Goal: Information Seeking & Learning: Check status

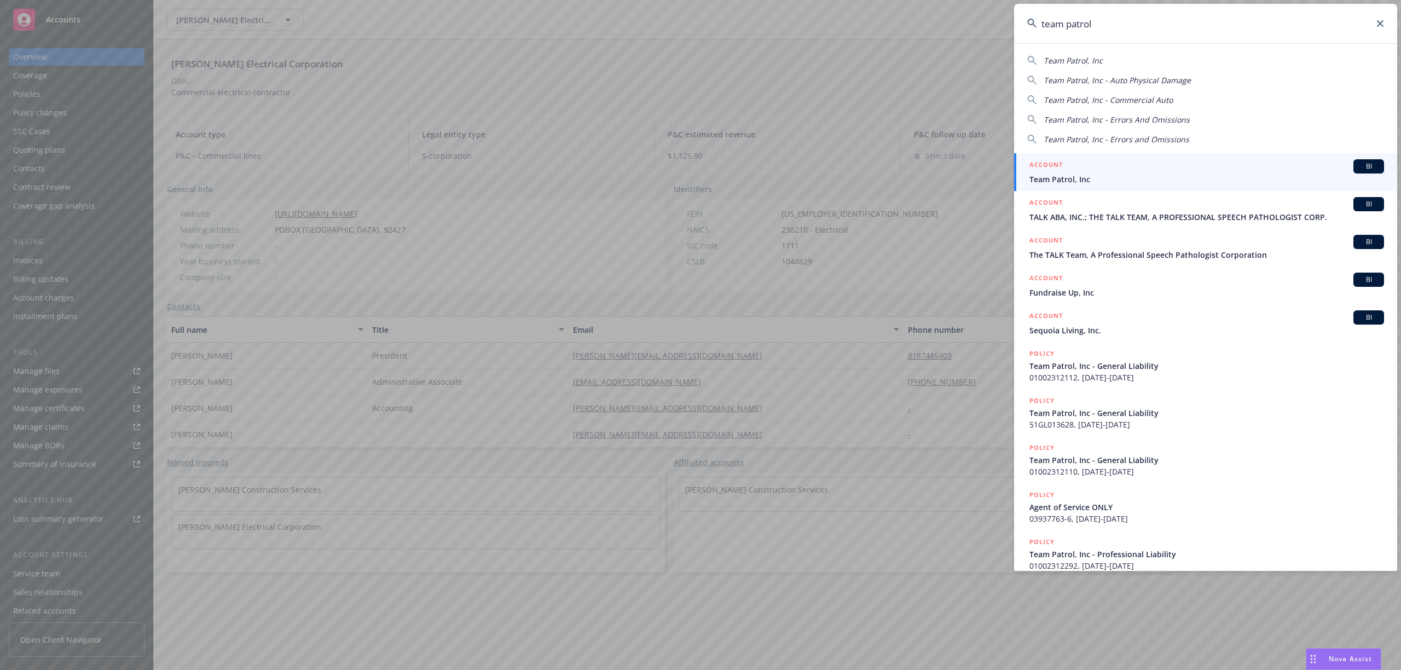
type input "team patrol"
click at [1200, 169] on div "ACCOUNT BI" at bounding box center [1207, 166] width 355 height 14
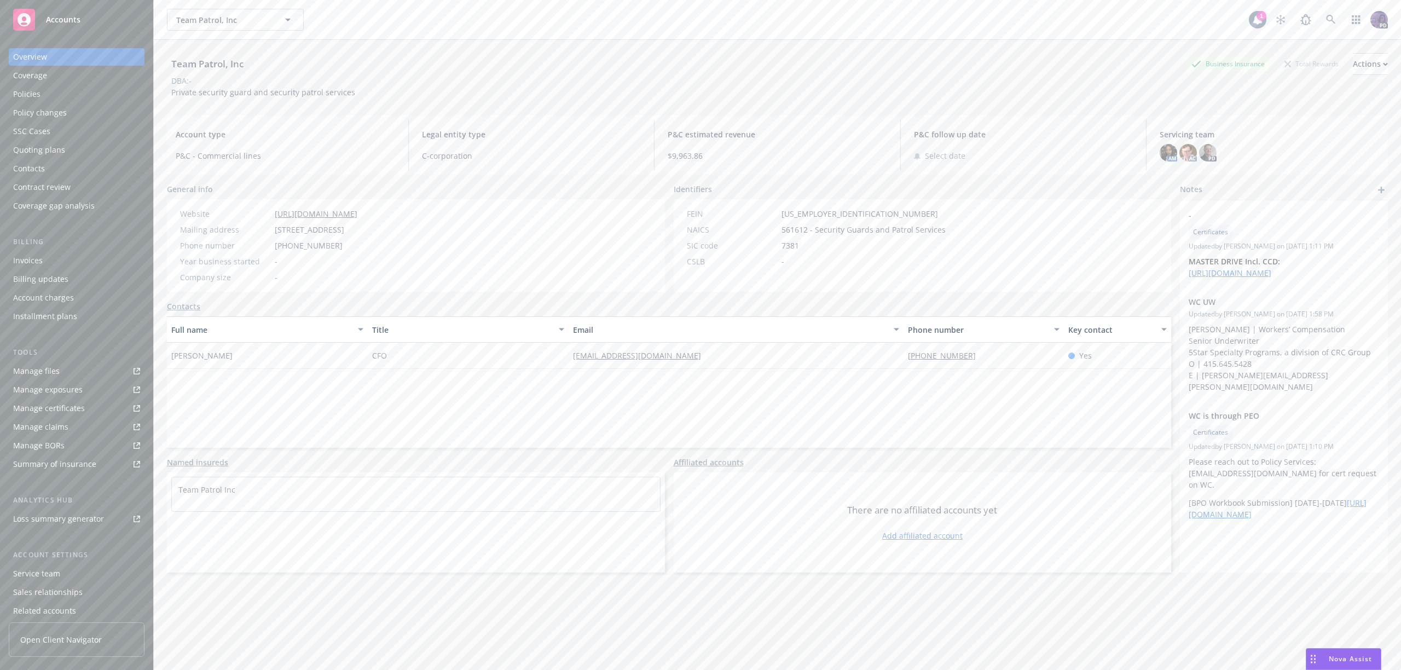
click at [117, 101] on div "Policies" at bounding box center [76, 94] width 127 height 18
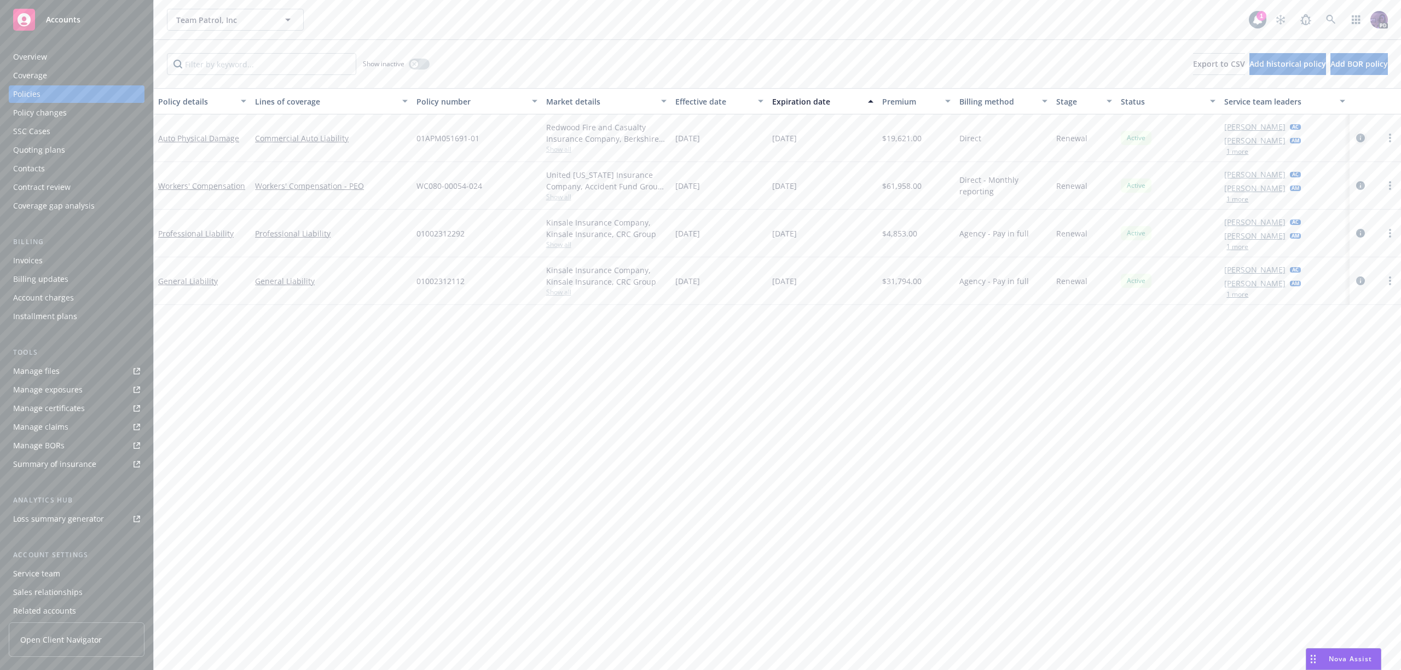
click at [1360, 139] on icon "circleInformation" at bounding box center [1360, 138] width 9 height 9
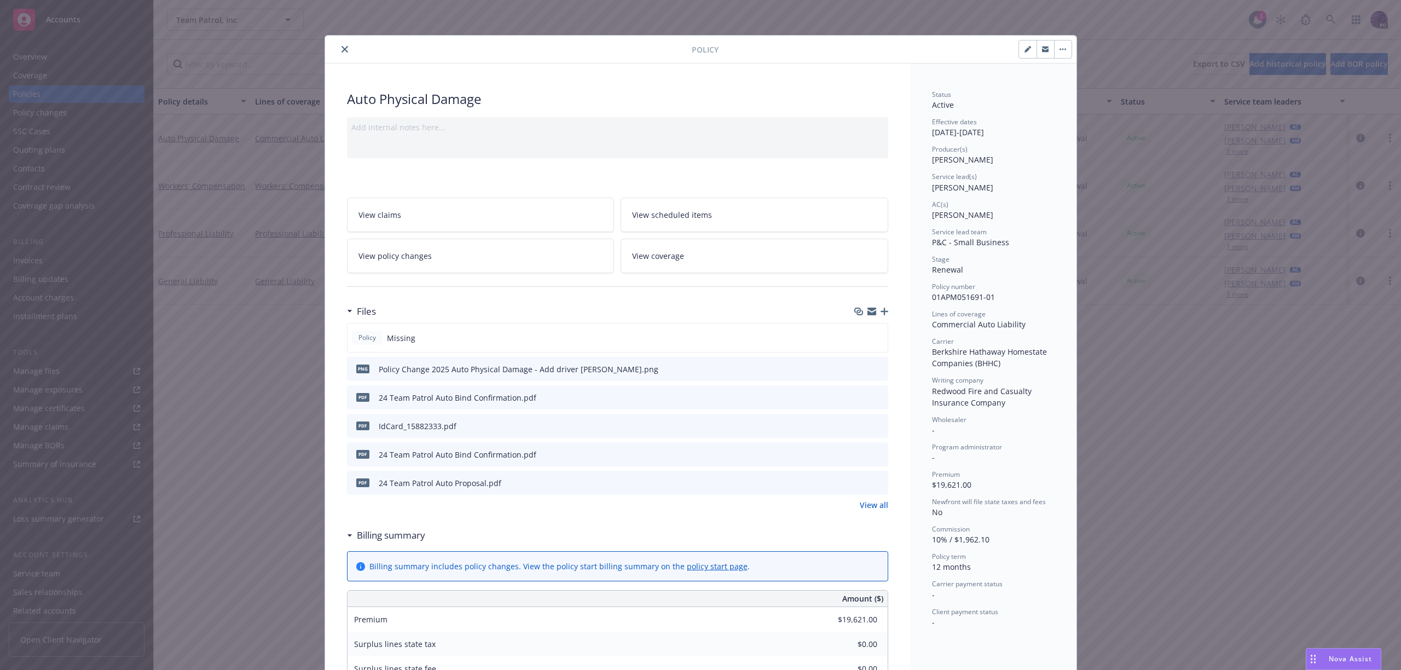
click at [342, 49] on icon "close" at bounding box center [345, 49] width 7 height 7
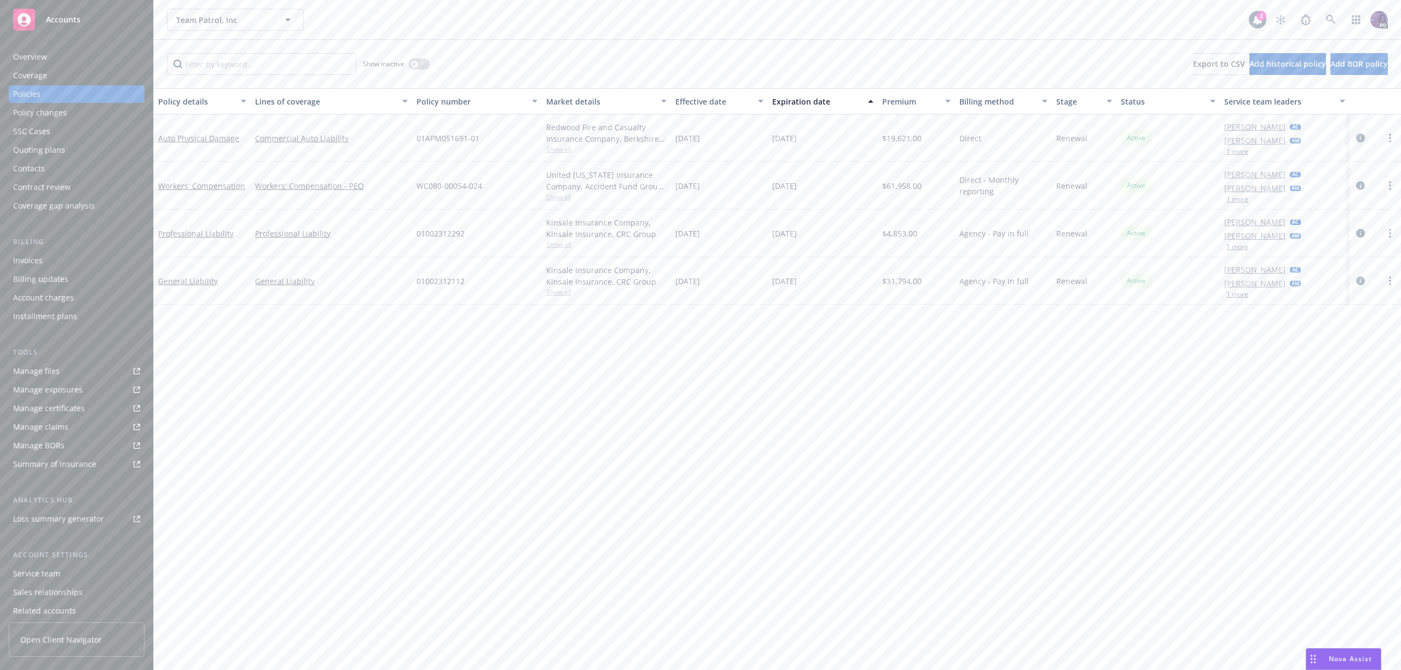
click at [1362, 142] on icon "circleInformation" at bounding box center [1360, 138] width 9 height 9
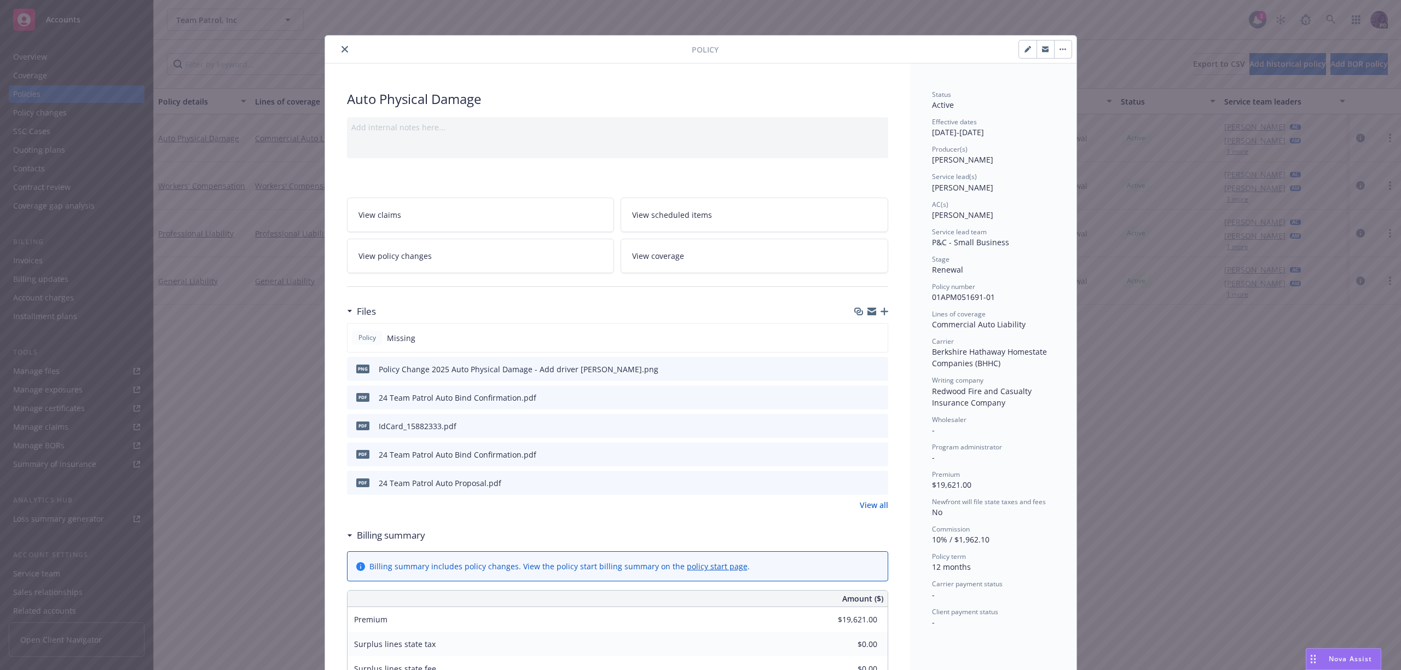
click at [342, 50] on icon "close" at bounding box center [345, 49] width 7 height 7
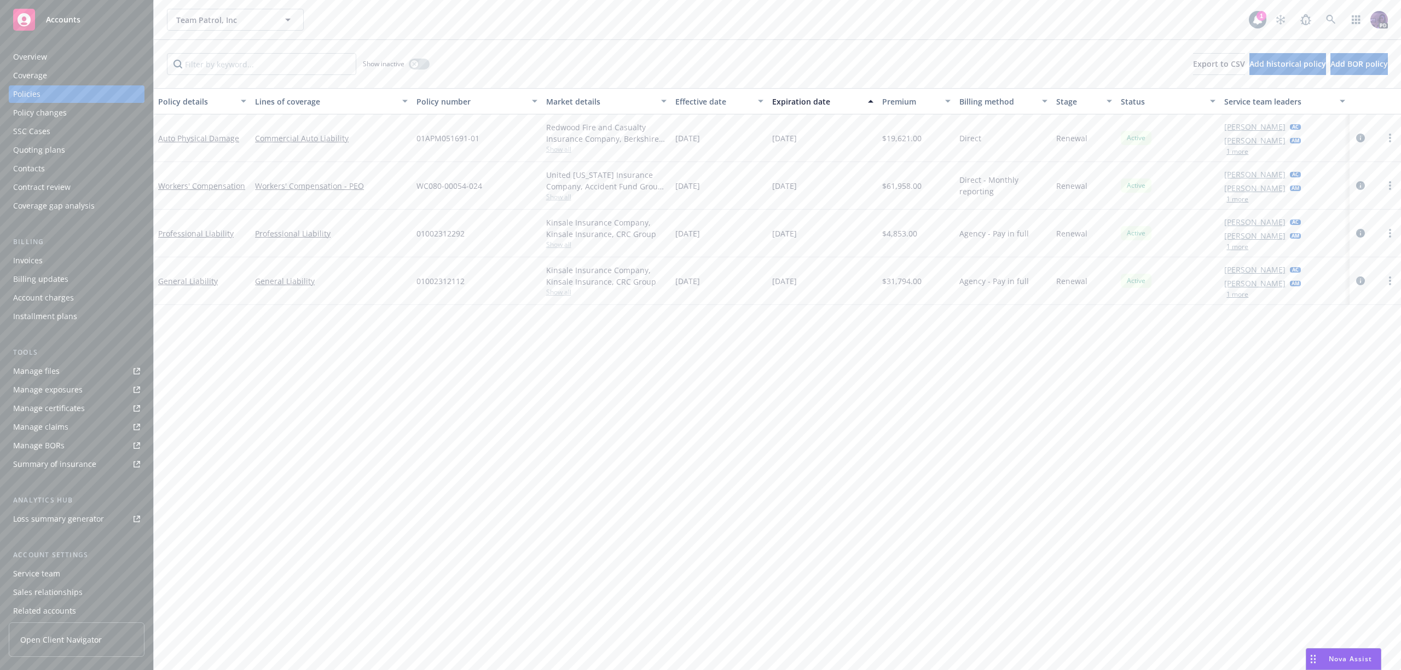
click at [111, 61] on div "Overview" at bounding box center [76, 57] width 127 height 18
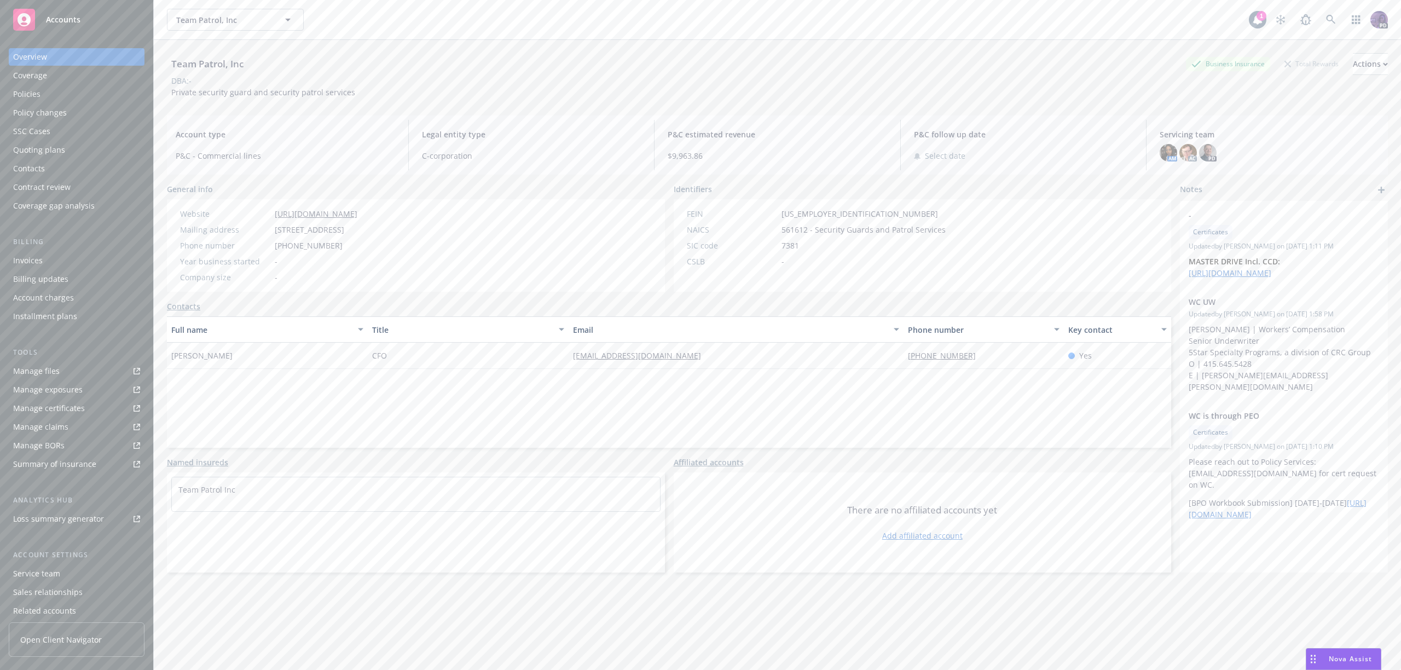
click at [434, 12] on div "Team Patrol, Inc Team Patrol, Inc" at bounding box center [708, 20] width 1082 height 22
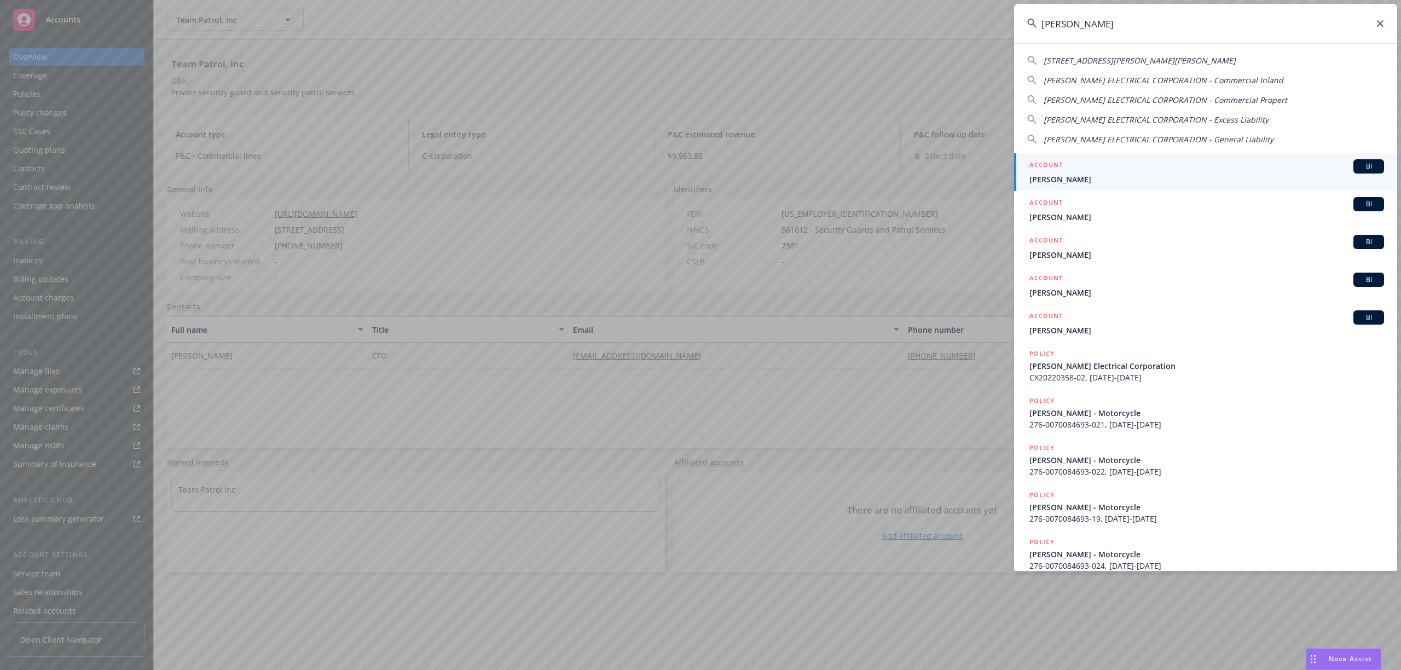
type input "[PERSON_NAME] e"
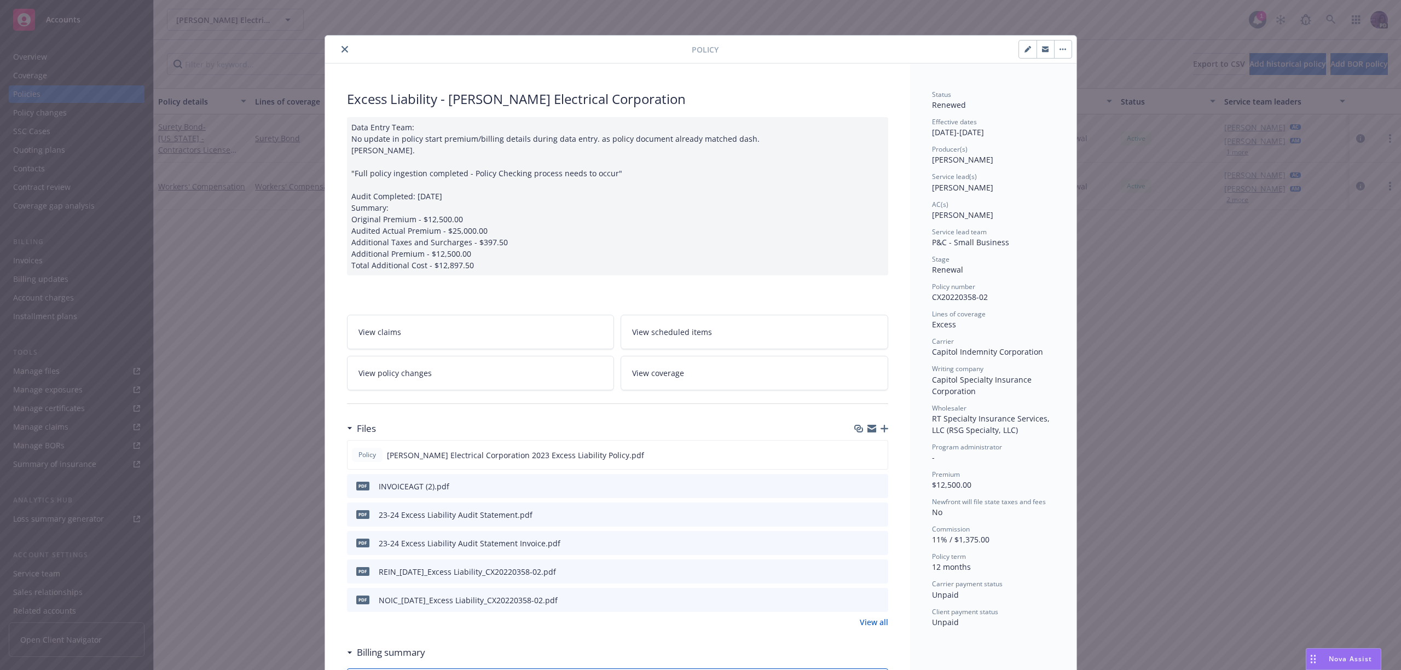
click at [342, 51] on icon "close" at bounding box center [345, 49] width 7 height 7
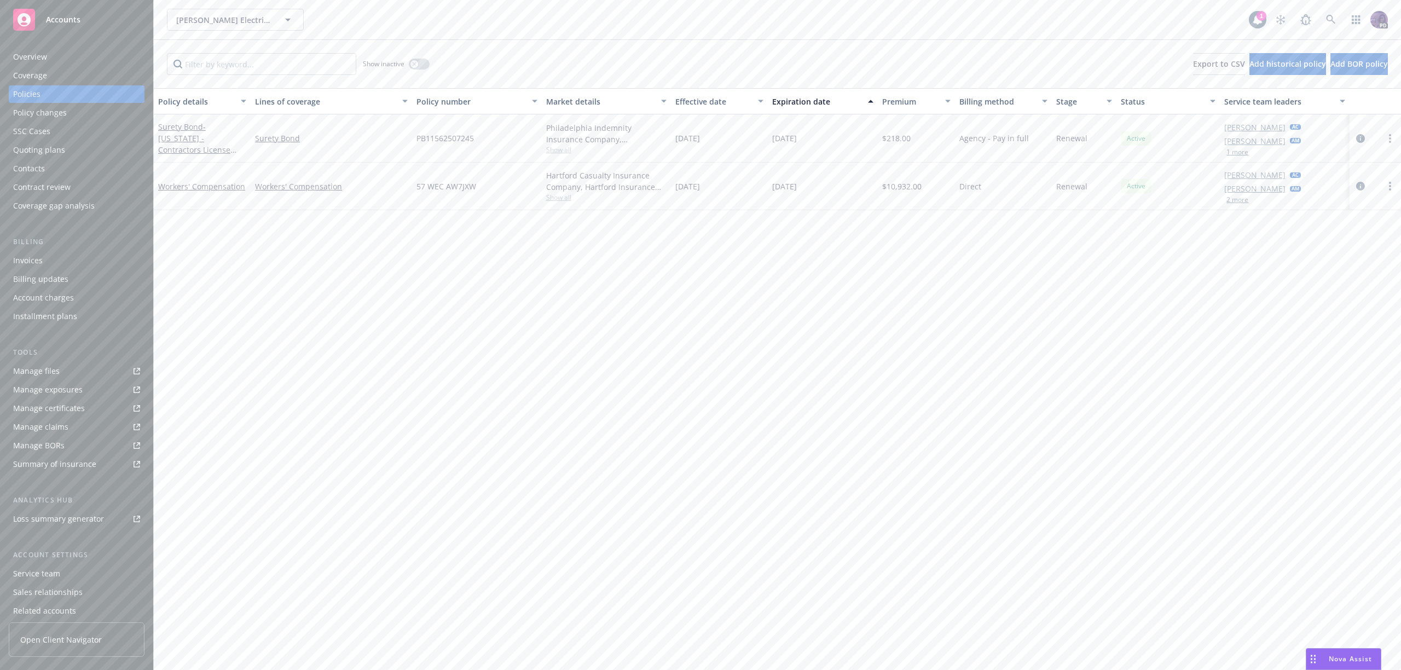
click at [69, 579] on div "Service team" at bounding box center [76, 574] width 127 height 18
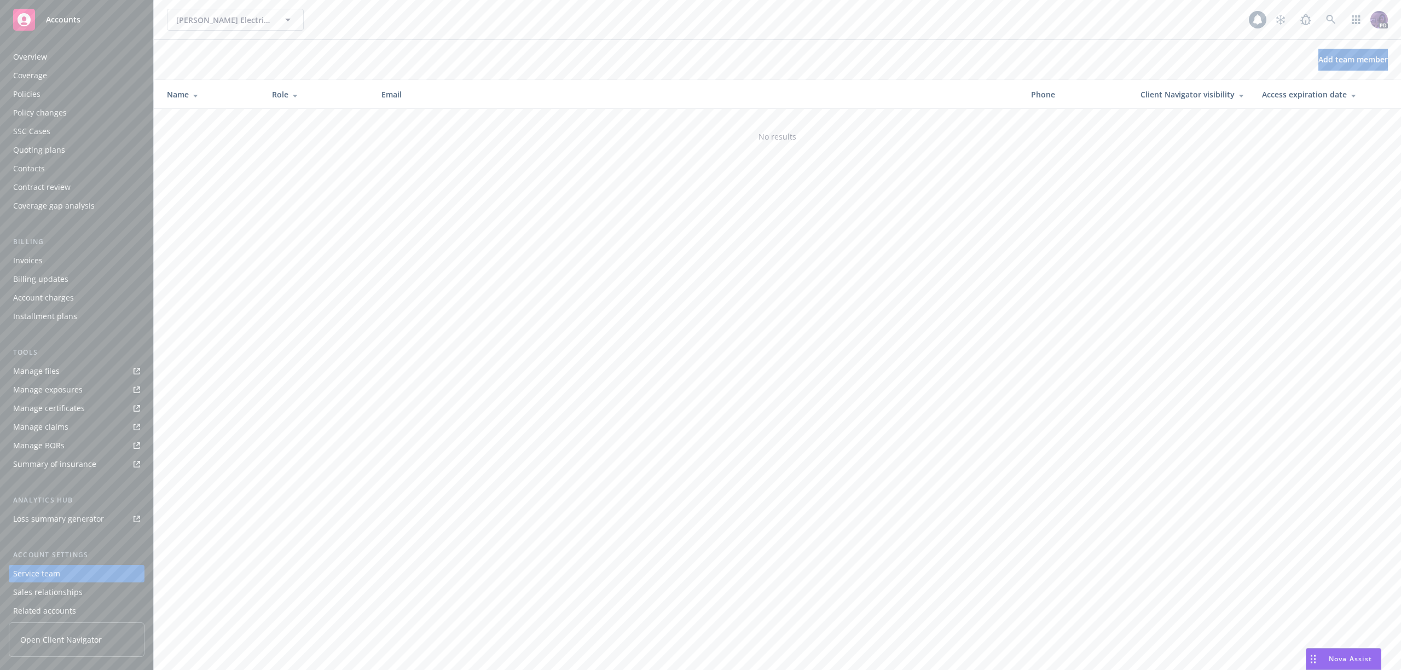
scroll to position [43, 0]
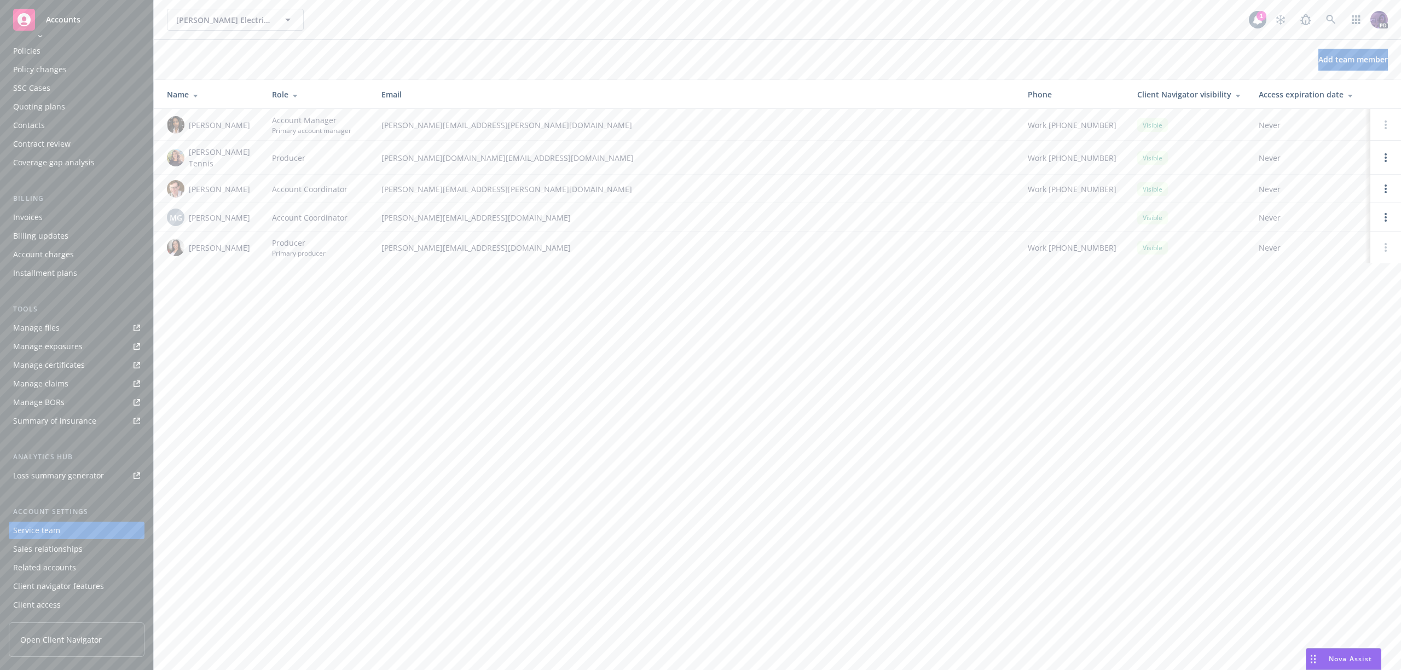
click at [86, 123] on div "Contacts" at bounding box center [76, 126] width 127 height 18
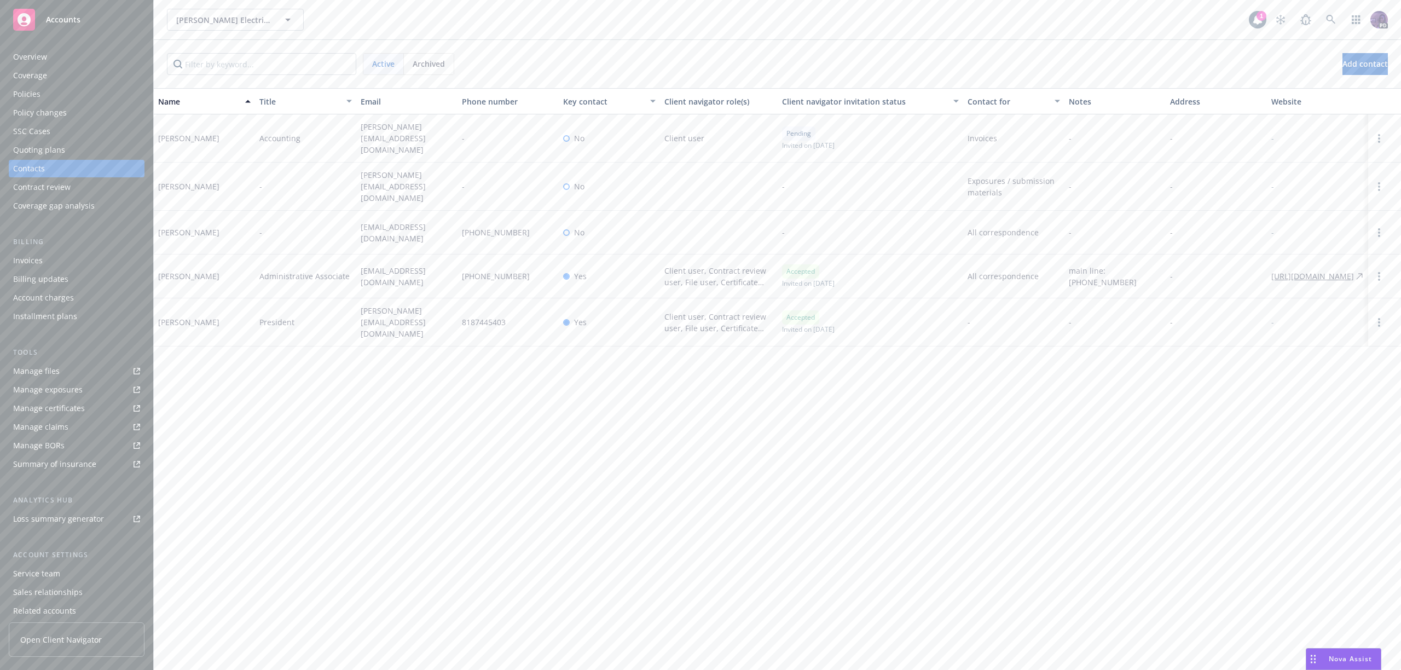
click at [93, 94] on div "Policies" at bounding box center [76, 94] width 127 height 18
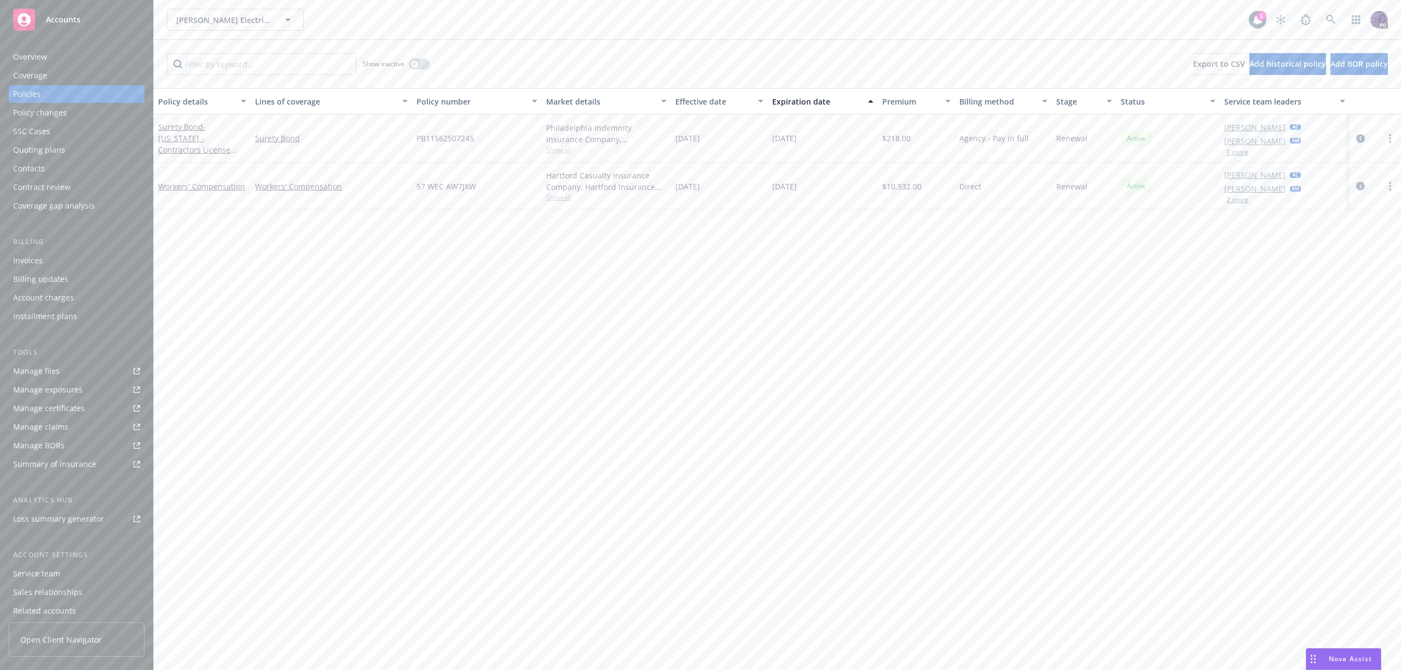
click at [91, 117] on div "Policy changes" at bounding box center [76, 113] width 127 height 18
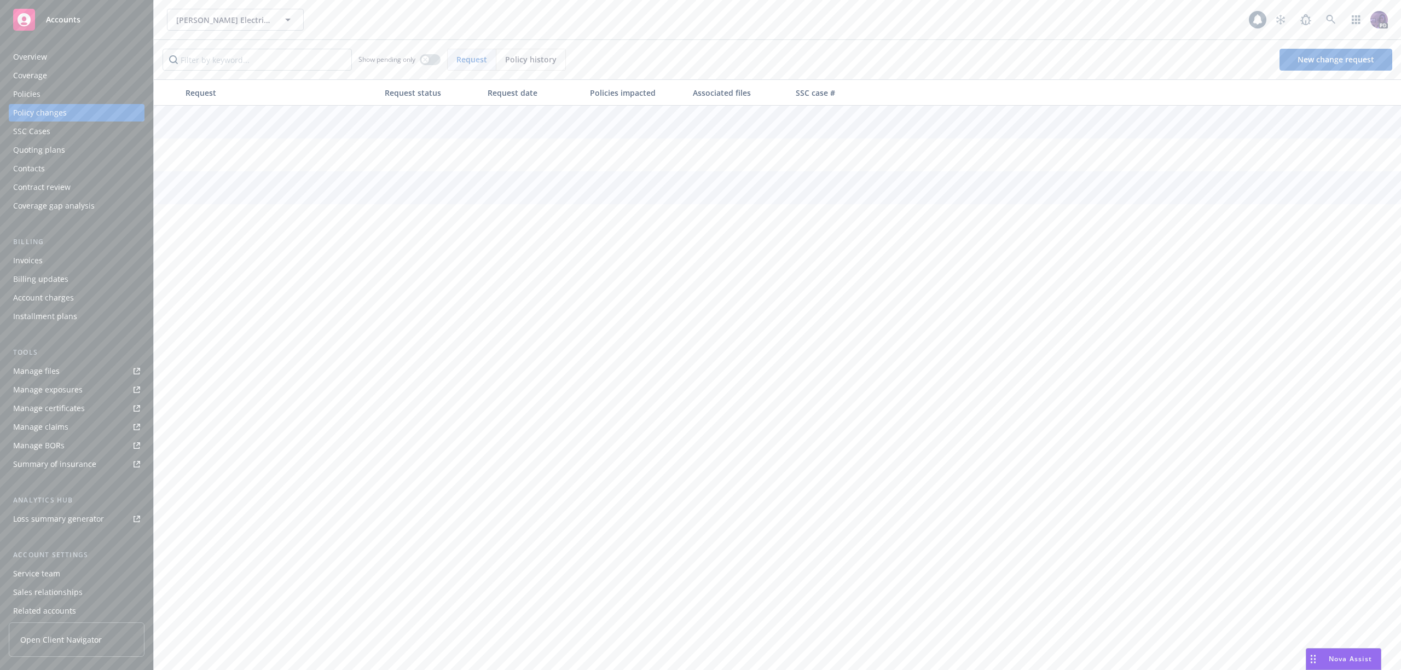
click at [85, 152] on div "Quoting plans" at bounding box center [76, 150] width 127 height 18
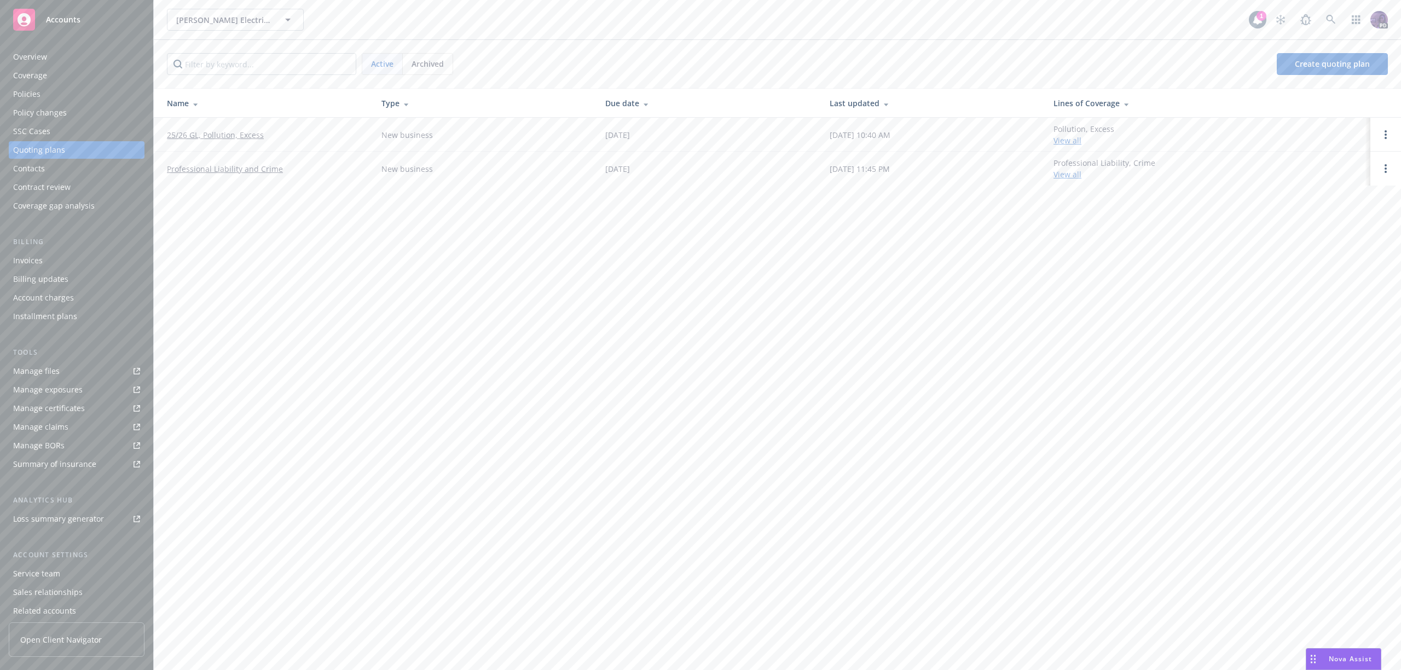
click at [234, 138] on link "25/26 GL, Pollution, Excess" at bounding box center [215, 134] width 97 height 11
